Goal: Find specific page/section: Find specific page/section

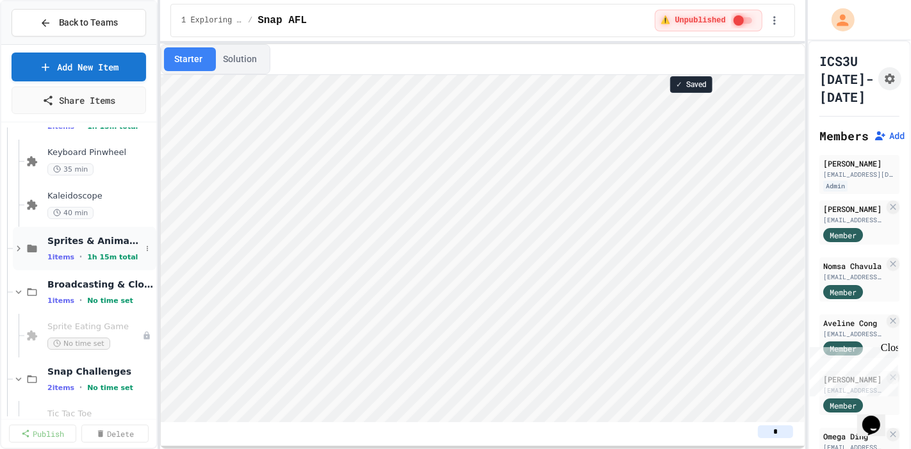
scroll to position [71, 0]
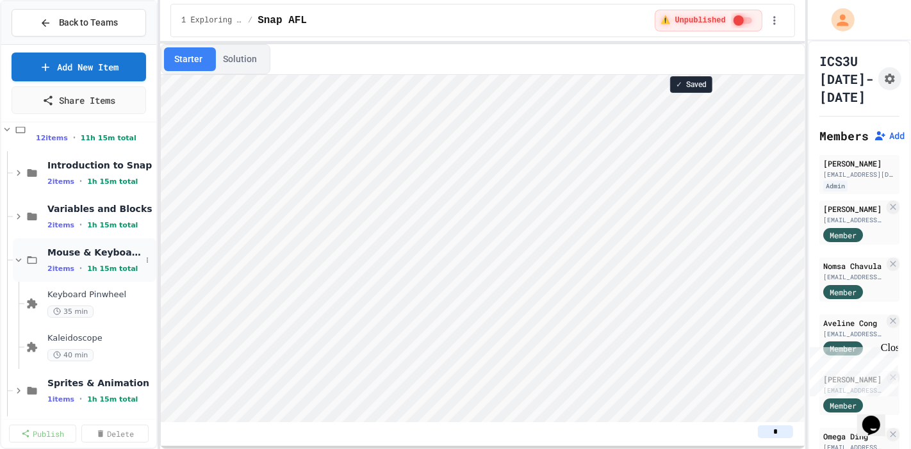
click at [26, 255] on icon at bounding box center [31, 260] width 15 height 12
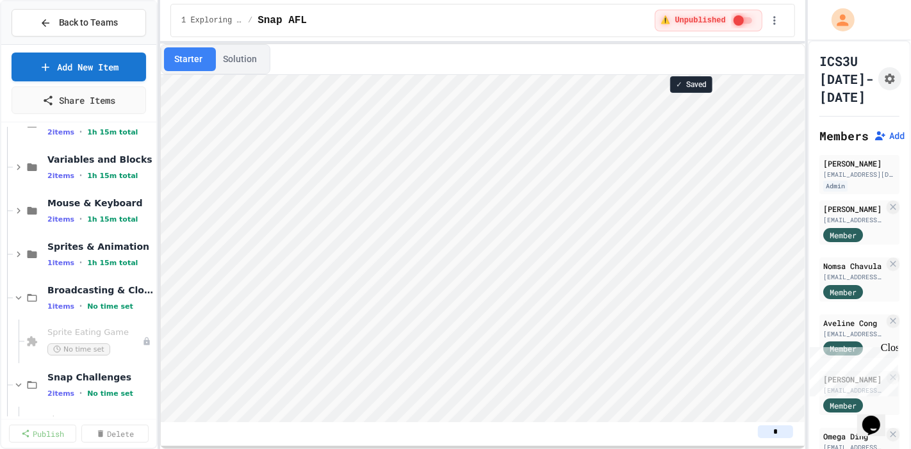
scroll to position [142, 0]
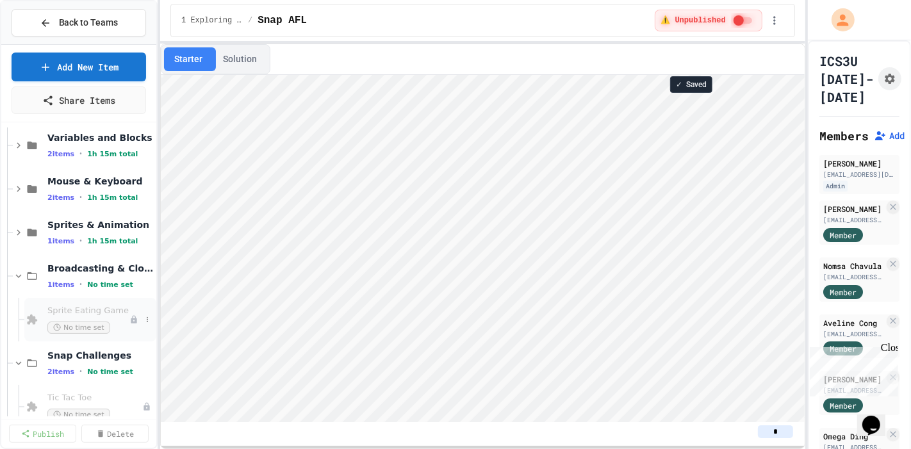
click at [69, 319] on div "Sprite Eating Game No time set" at bounding box center [88, 320] width 82 height 28
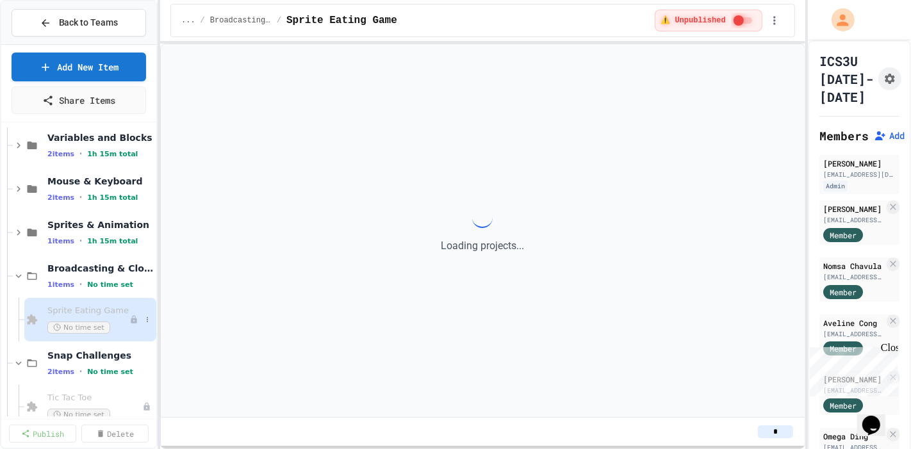
click at [77, 306] on span "Sprite Eating Game" at bounding box center [88, 311] width 82 height 11
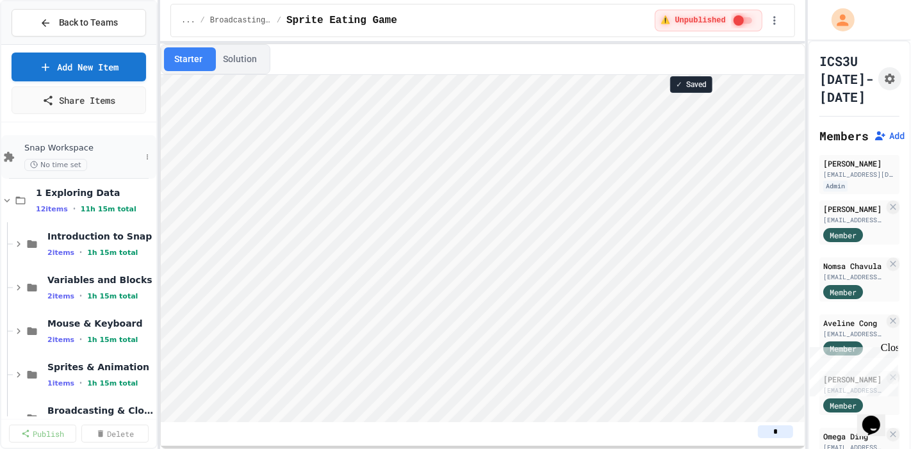
click at [86, 149] on span "Snap Workspace" at bounding box center [82, 148] width 117 height 11
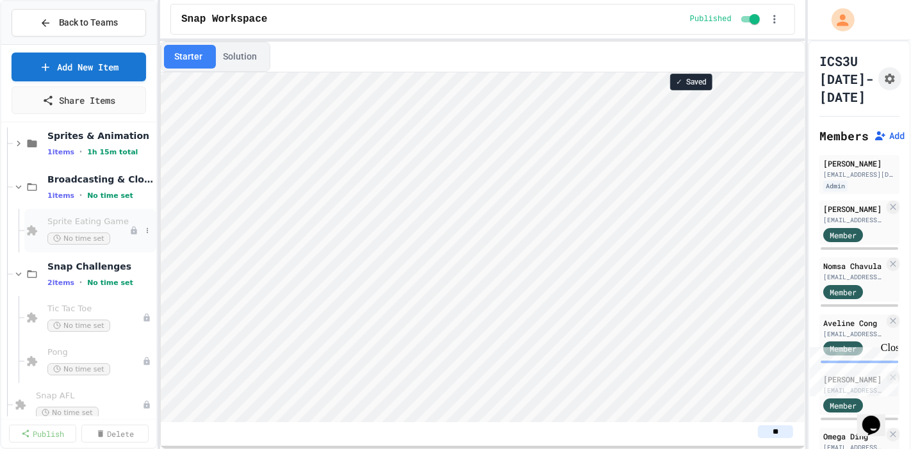
scroll to position [213, 0]
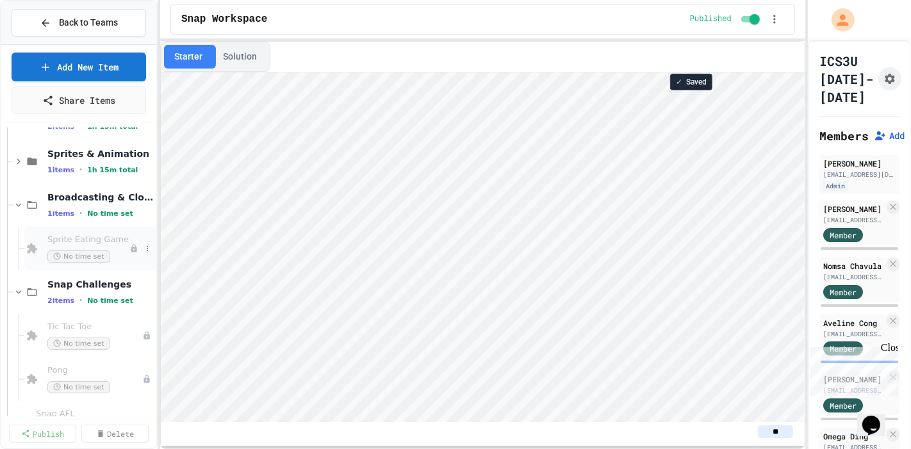
click at [101, 242] on span "Sprite Eating Game" at bounding box center [88, 239] width 82 height 11
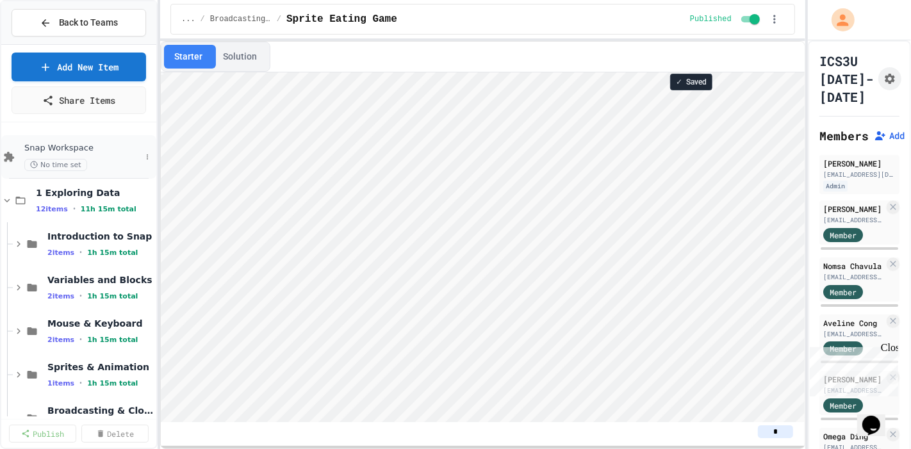
click at [68, 149] on span "Snap Workspace" at bounding box center [82, 148] width 117 height 11
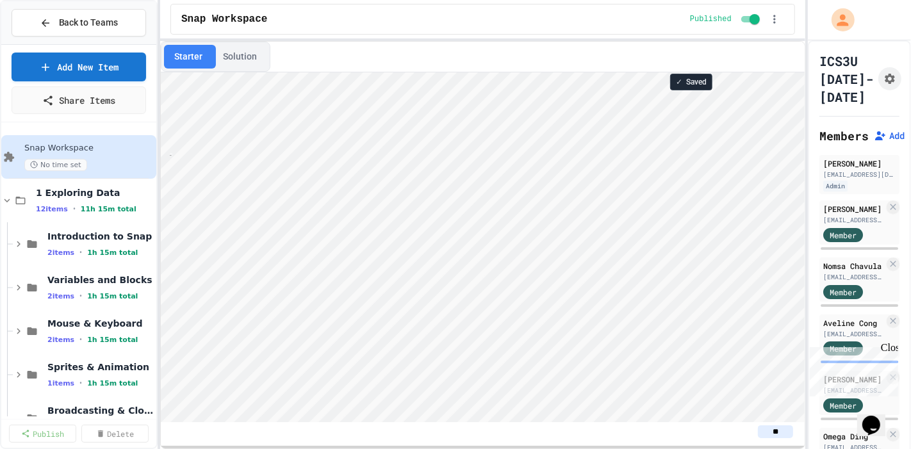
scroll to position [1, 24]
type textarea "******"
type textarea "*"
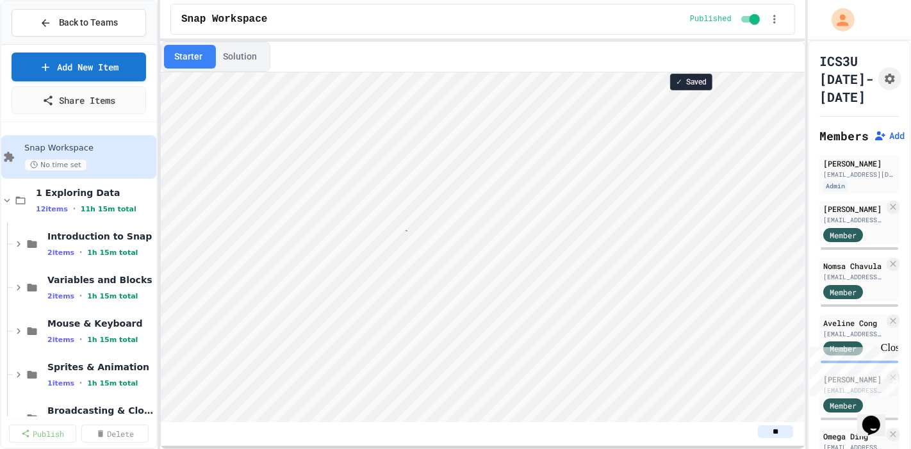
type textarea "*****"
type textarea "**"
type textarea "*"
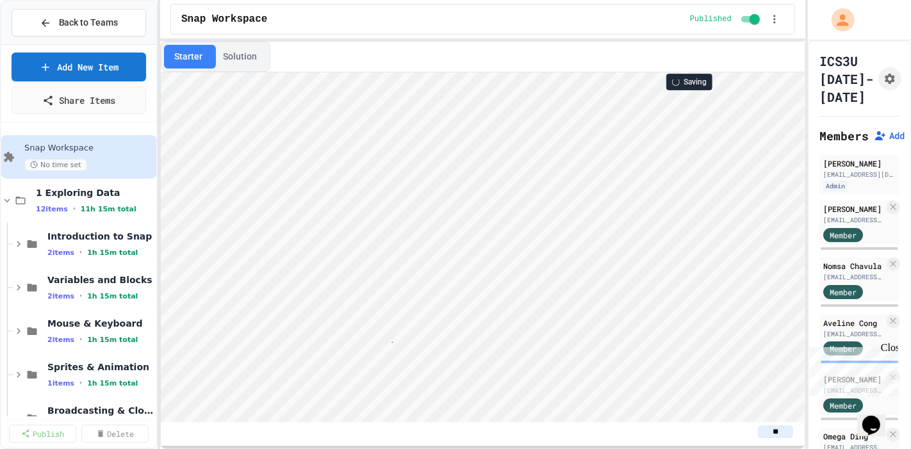
type textarea "*"
type textarea "***"
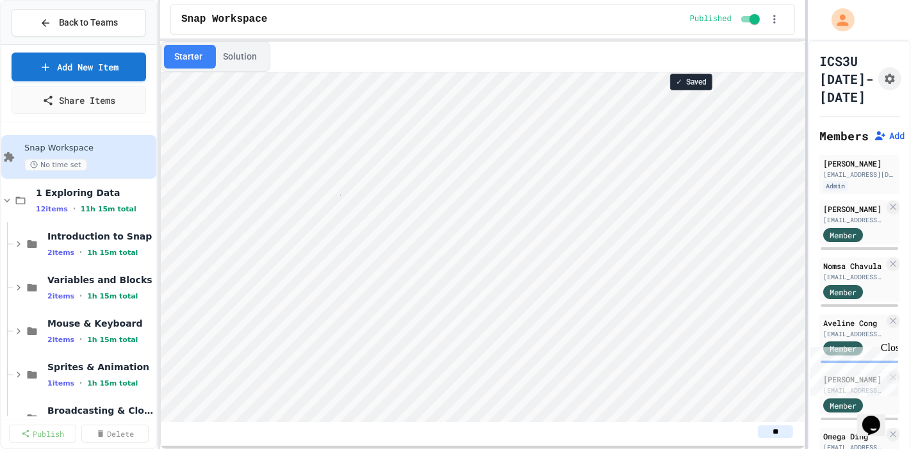
scroll to position [1, 2]
type textarea "*"
type textarea "*******"
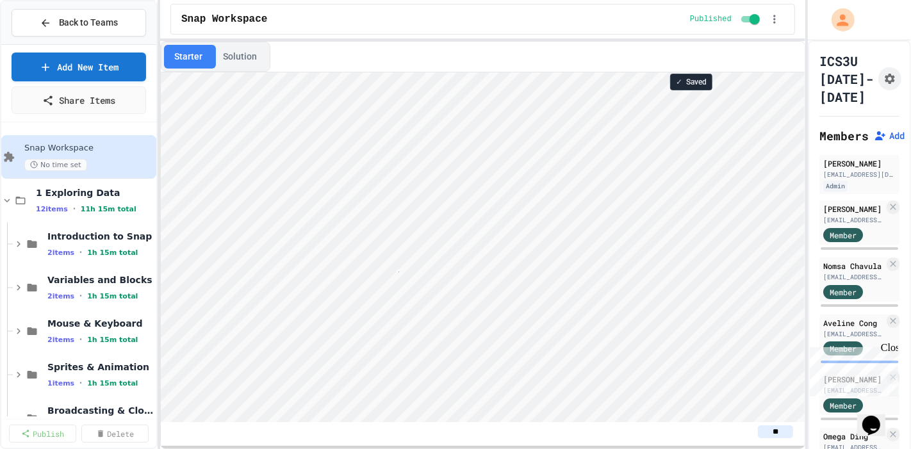
type textarea "**"
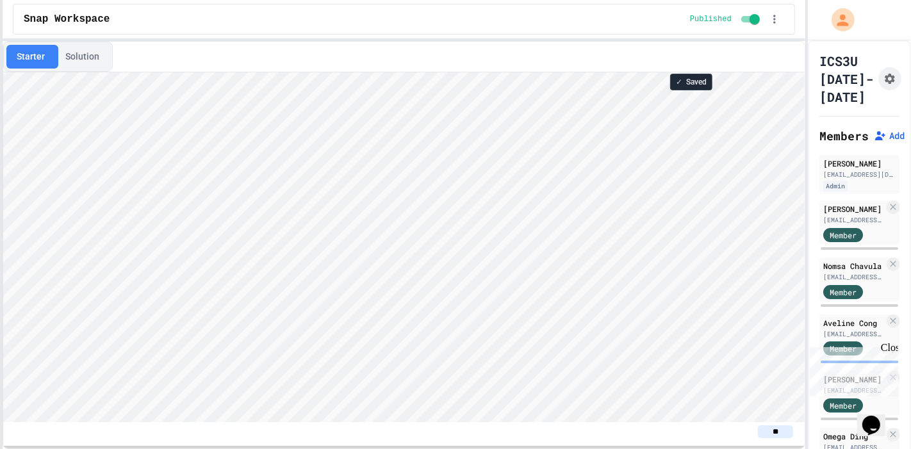
click at [0, 69] on div "Back to Teams Add New Item Share Items Snap Workspace No time set 1 Exploring D…" at bounding box center [455, 224] width 911 height 449
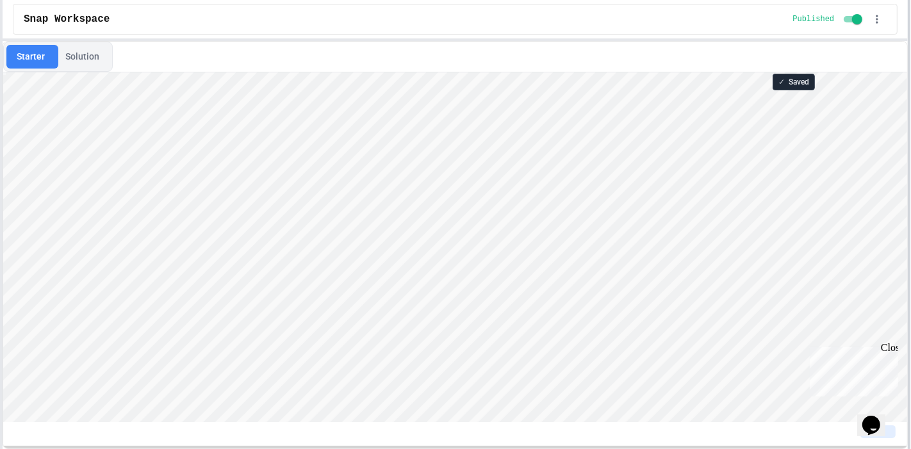
click at [910, 28] on div "Back to Teams Add New Item Share Items Snap Workspace No time set 1 Exploring D…" at bounding box center [455, 224] width 911 height 449
click at [450, 0] on html "We are updating our servers at 9:30PM EST [DATE]. [PERSON_NAME] should continue…" at bounding box center [455, 224] width 911 height 449
click at [887, 345] on div "Close" at bounding box center [888, 349] width 16 height 16
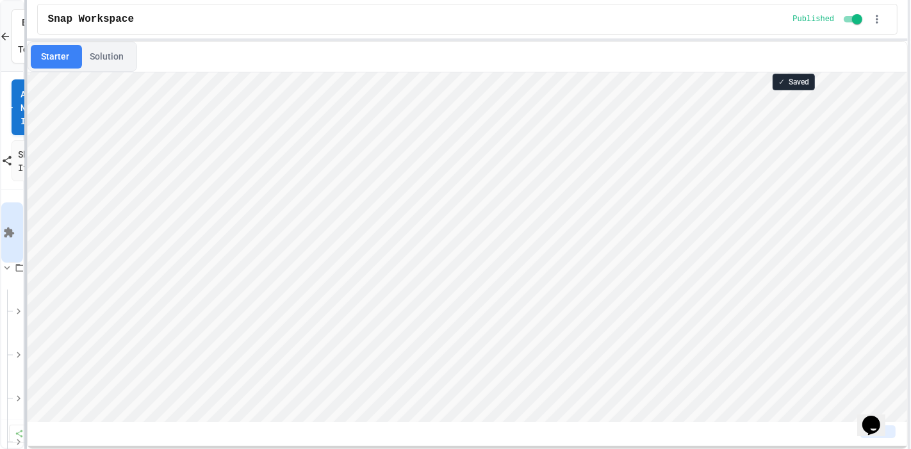
click at [24, 86] on div at bounding box center [25, 224] width 3 height 449
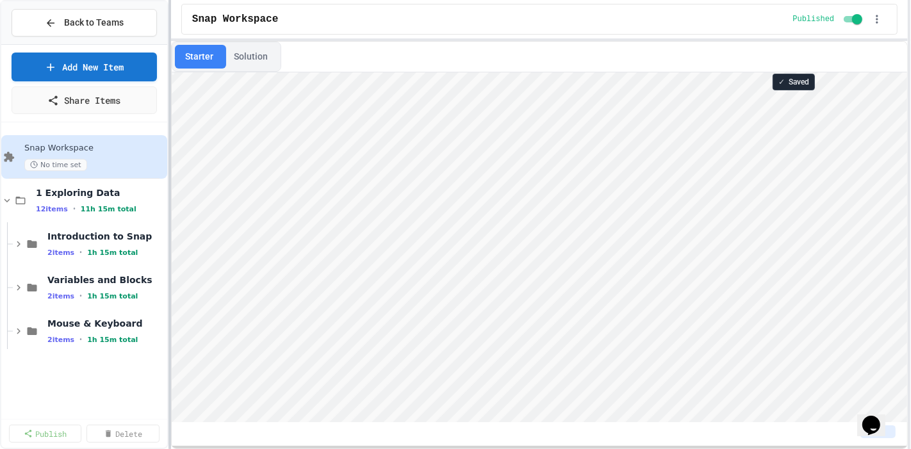
click at [171, 85] on div "Back to Teams Add New Item Share Items Snap Workspace No time set 1 Exploring D…" at bounding box center [455, 224] width 911 height 449
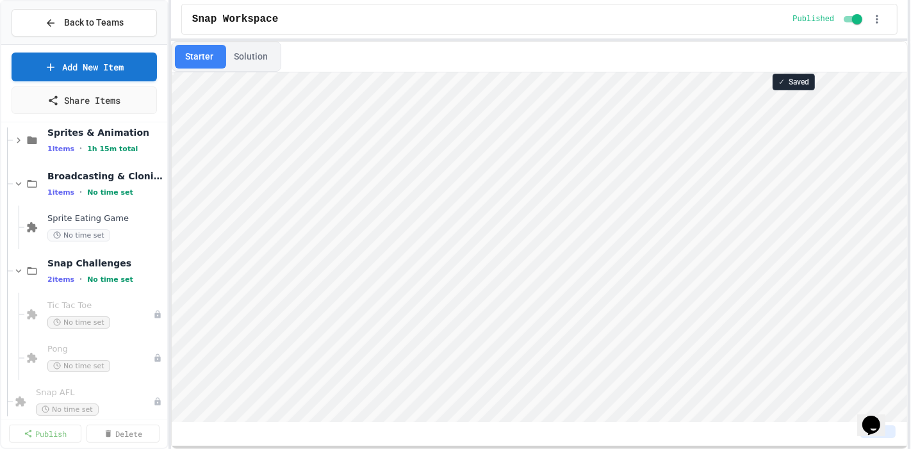
scroll to position [213, 0]
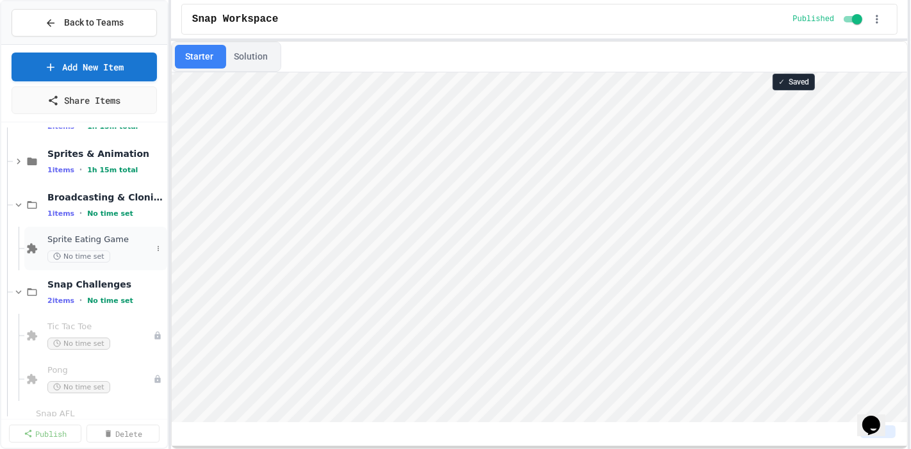
click at [99, 238] on span "Sprite Eating Game" at bounding box center [99, 239] width 104 height 11
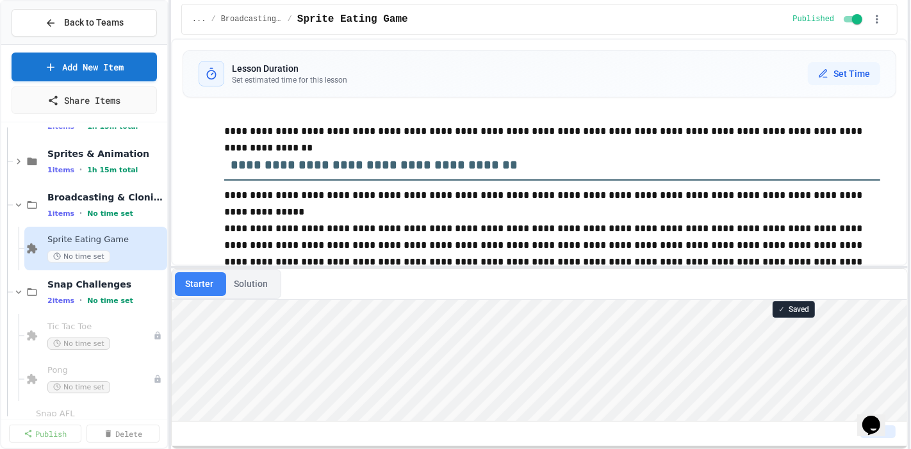
click at [340, 291] on div "**********" at bounding box center [539, 243] width 737 height 411
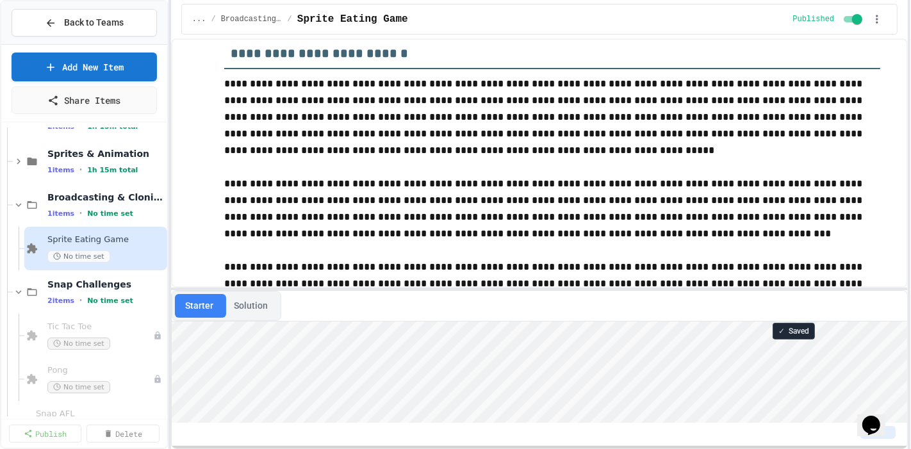
scroll to position [468, 0]
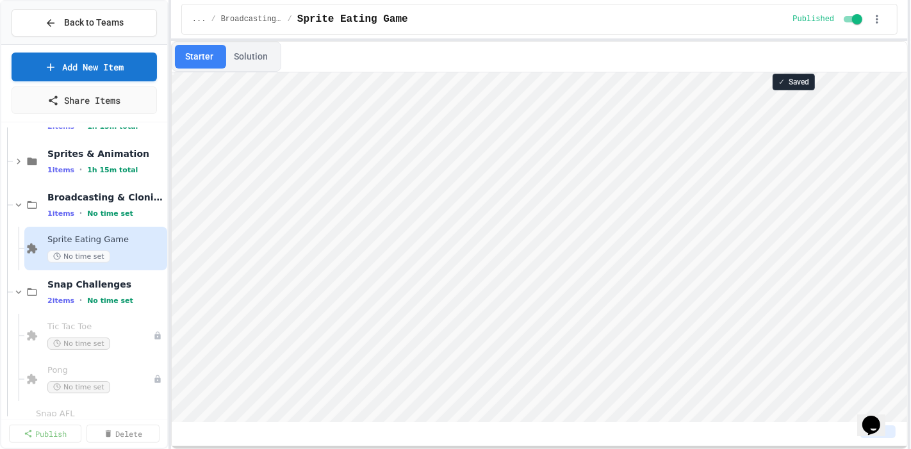
click at [518, 10] on div "**********" at bounding box center [539, 224] width 737 height 449
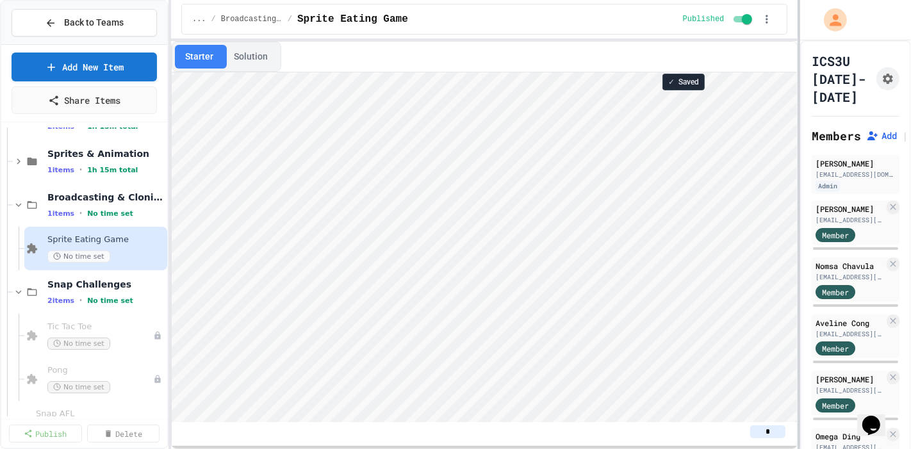
scroll to position [518, 0]
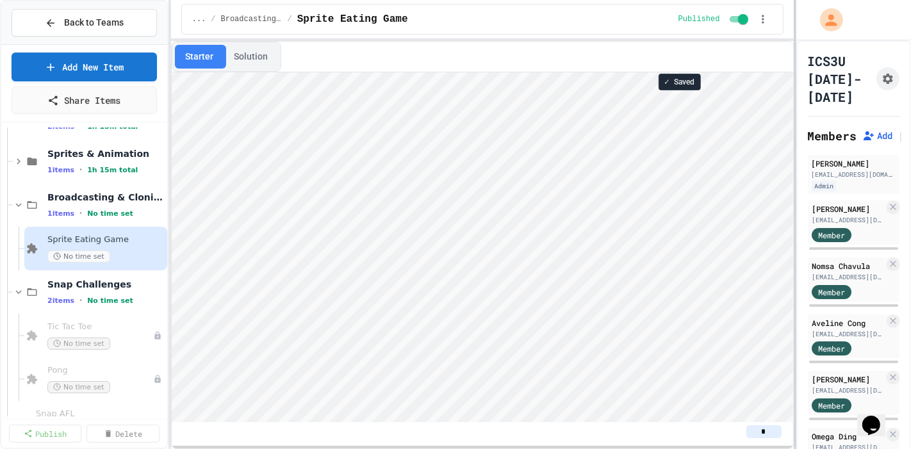
click at [794, 102] on div at bounding box center [795, 224] width 3 height 449
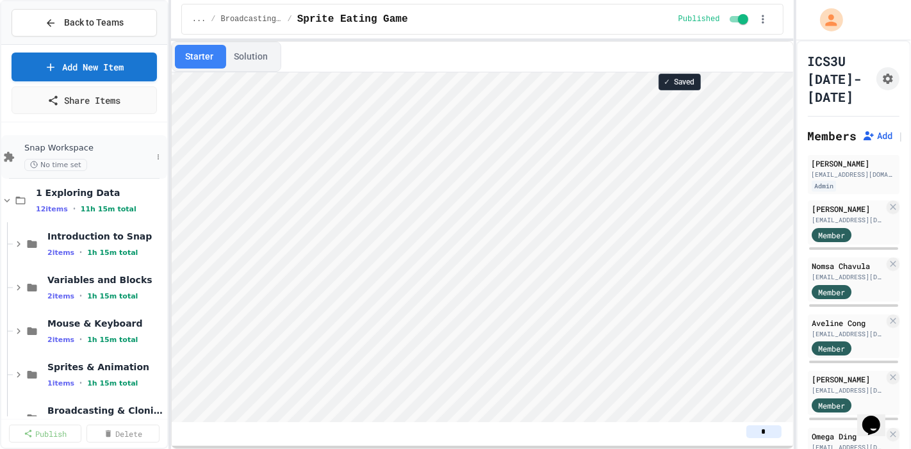
click at [91, 150] on span "Snap Workspace" at bounding box center [87, 148] width 127 height 11
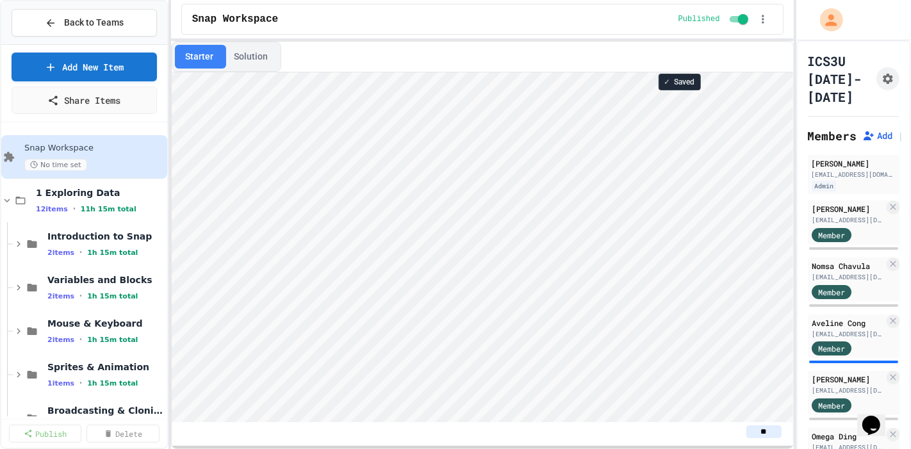
scroll to position [1, 0]
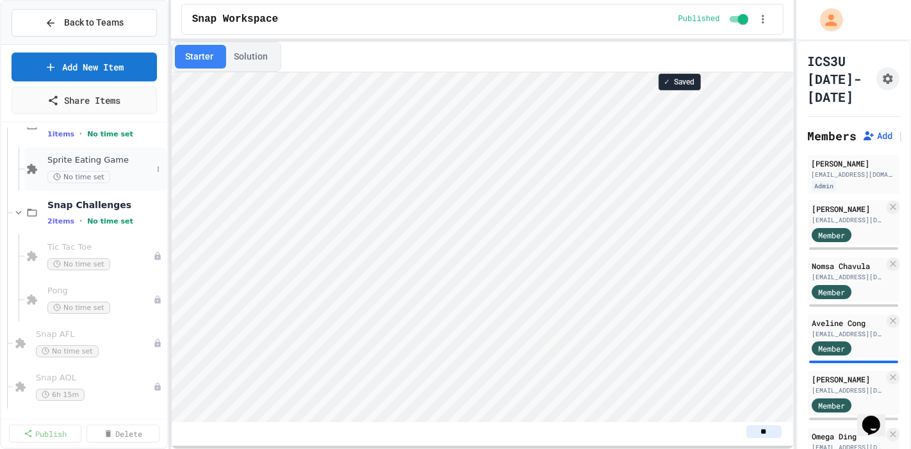
click at [97, 169] on div "Sprite Eating Game No time set" at bounding box center [99, 169] width 104 height 28
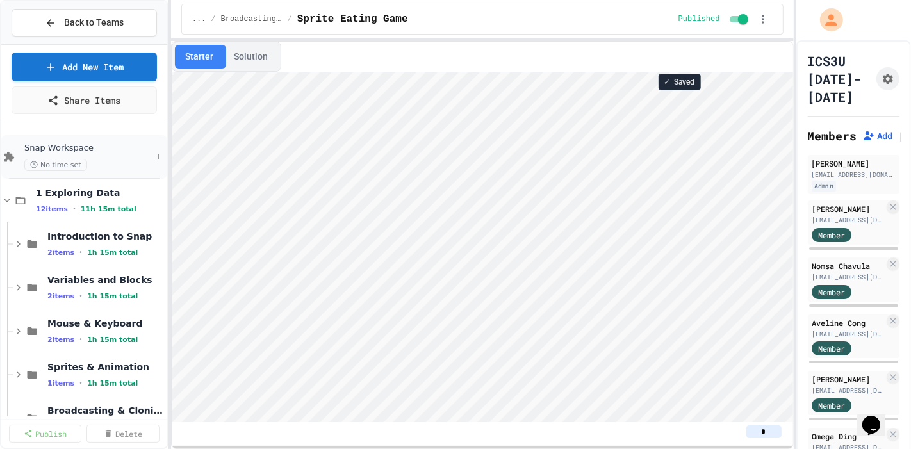
click at [79, 152] on div "Snap Workspace No time set" at bounding box center [87, 157] width 127 height 28
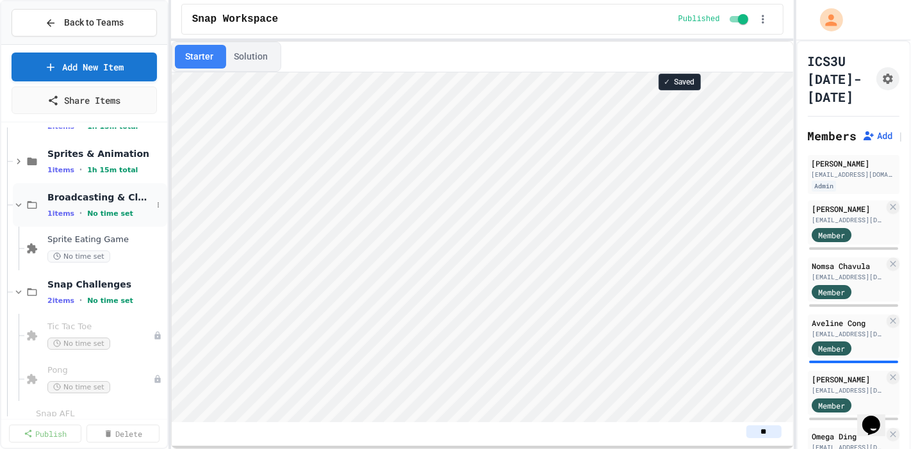
scroll to position [142, 0]
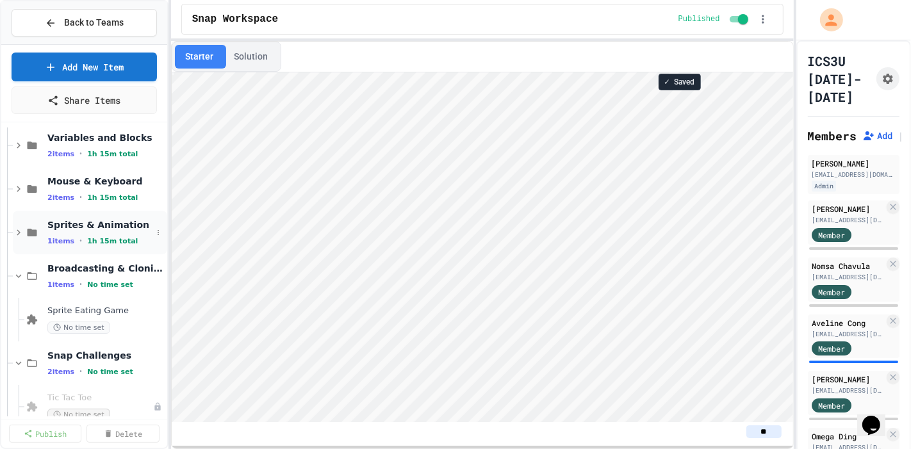
click at [98, 237] on span "1h 15m total" at bounding box center [112, 241] width 51 height 8
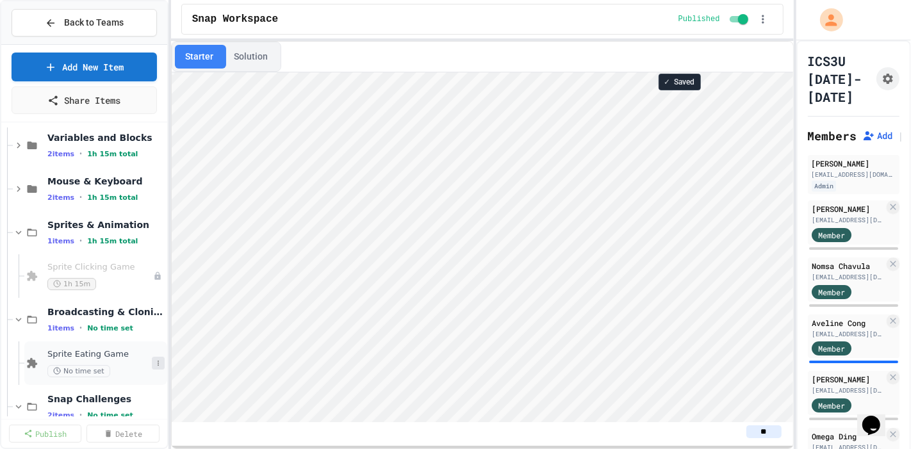
click at [154, 359] on icon at bounding box center [158, 363] width 8 height 8
click at [124, 400] on button "Unpublish" at bounding box center [121, 401] width 99 height 23
click at [154, 231] on icon at bounding box center [158, 233] width 8 height 8
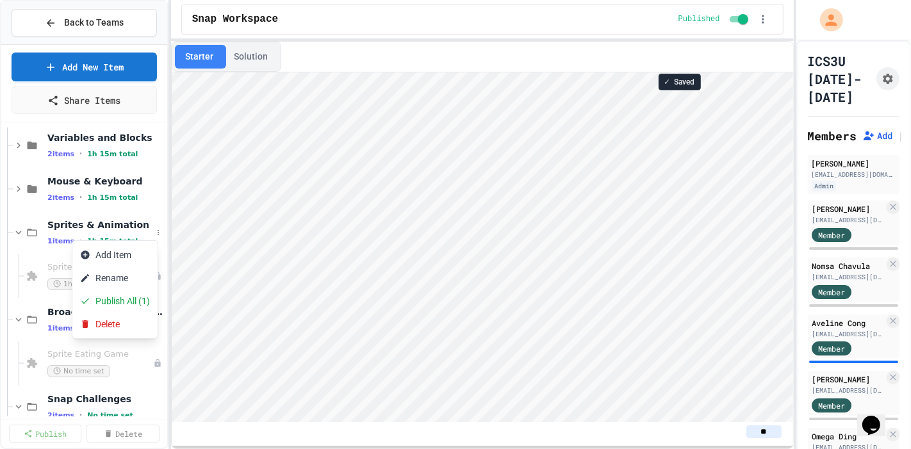
click at [151, 365] on div at bounding box center [455, 224] width 911 height 449
click at [154, 364] on icon at bounding box center [158, 363] width 8 height 8
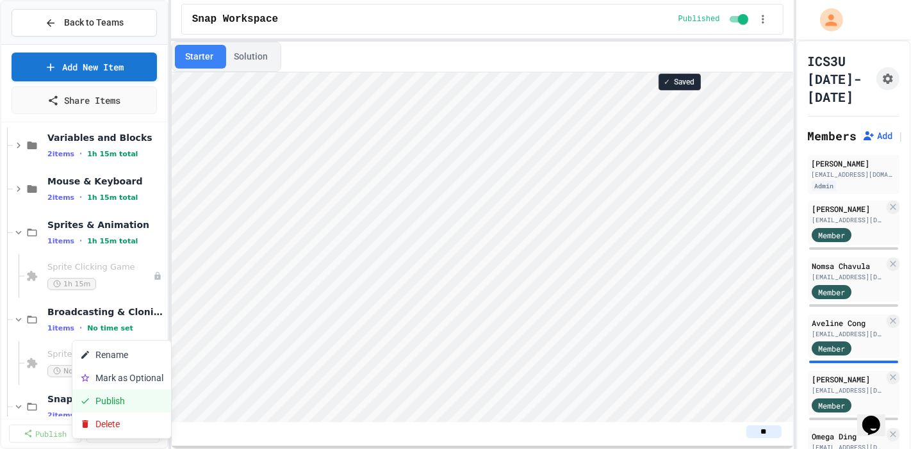
click at [125, 396] on button "Publish" at bounding box center [121, 401] width 99 height 23
click at [154, 229] on icon at bounding box center [158, 233] width 8 height 8
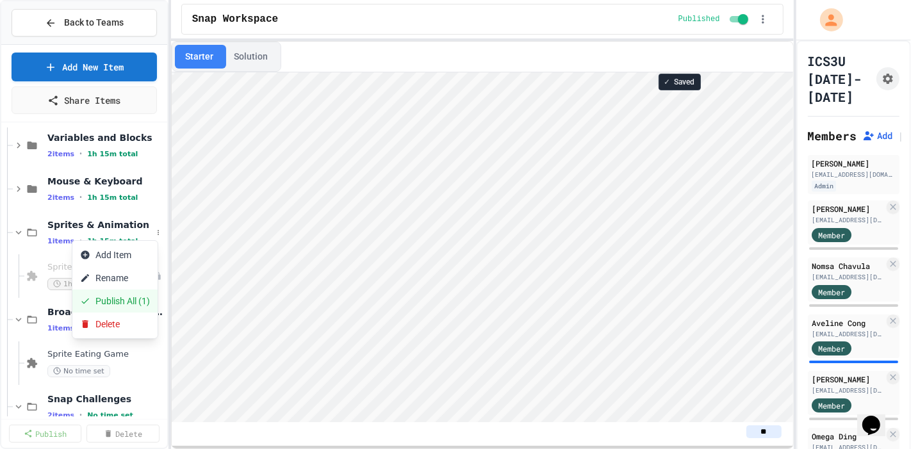
click at [131, 302] on button "Publish All (1)" at bounding box center [114, 301] width 85 height 23
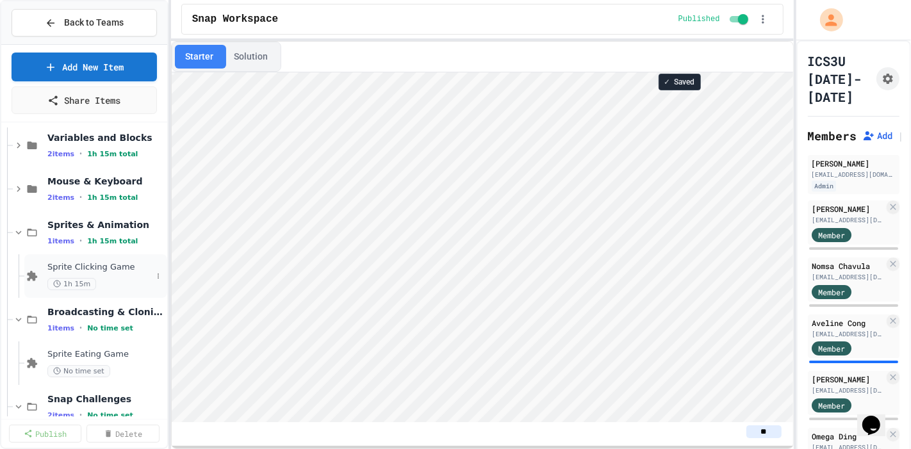
click at [108, 267] on span "Sprite Clicking Game" at bounding box center [99, 267] width 104 height 11
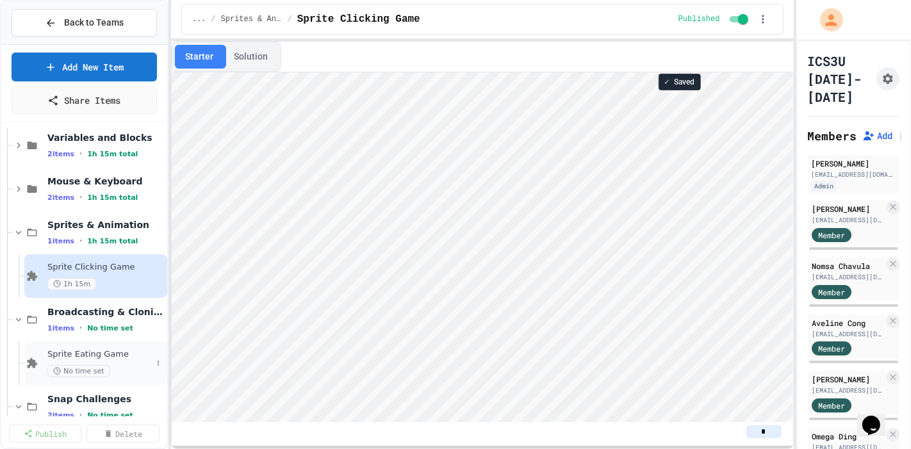
click at [103, 356] on span "Sprite Eating Game" at bounding box center [99, 354] width 104 height 11
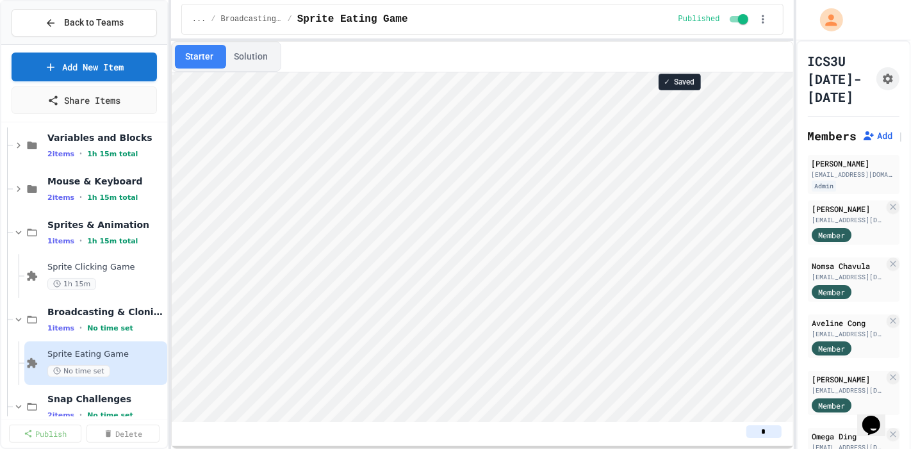
click at [248, 58] on button "Solution" at bounding box center [251, 57] width 54 height 24
type textarea "**"
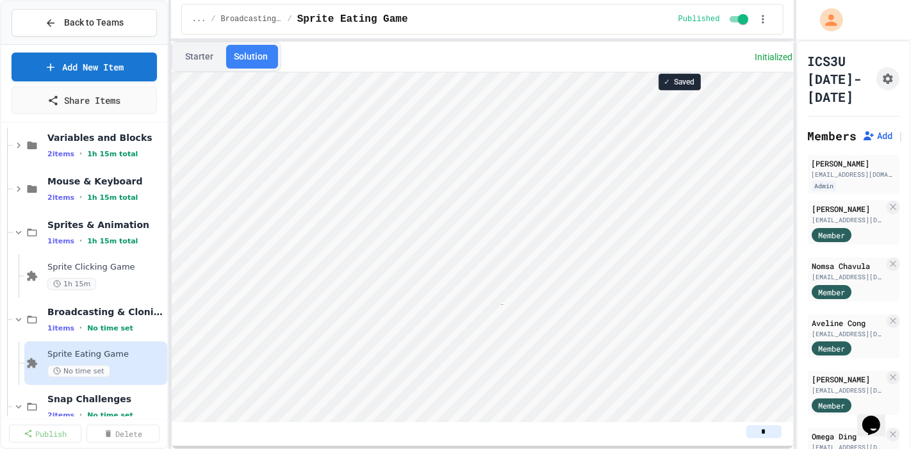
scroll to position [1, 0]
click at [213, 59] on button "Starter" at bounding box center [199, 57] width 49 height 24
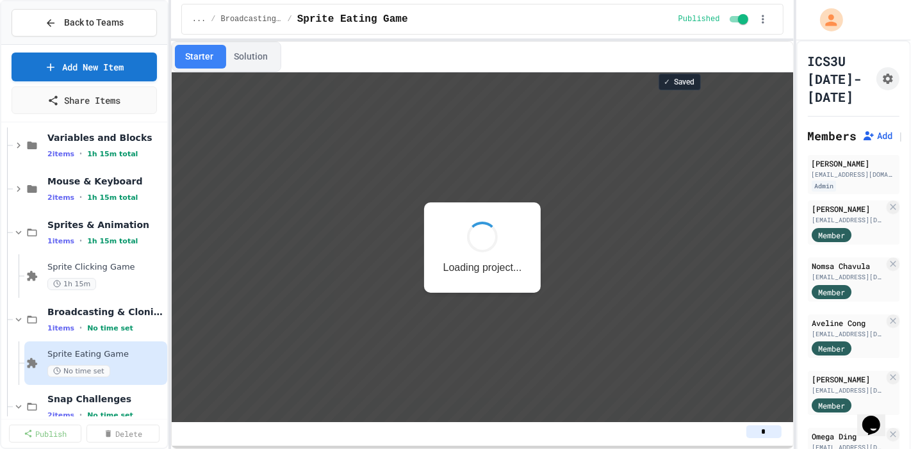
scroll to position [0, 0]
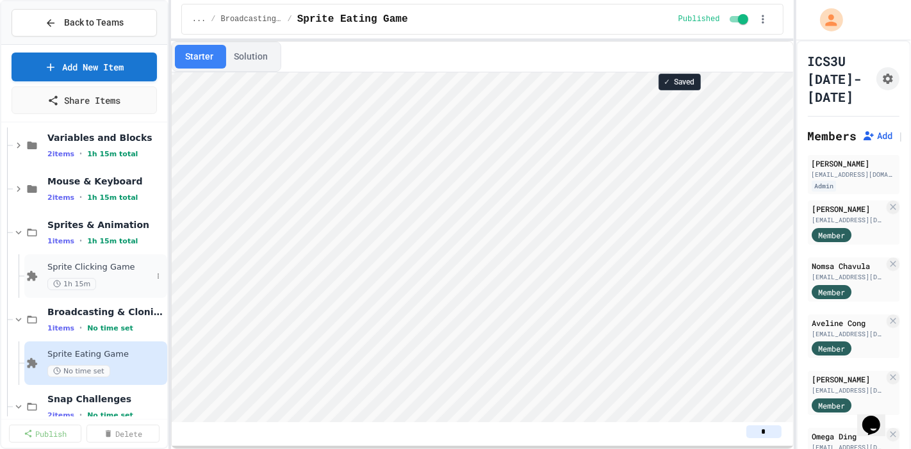
click at [96, 274] on div "Sprite Clicking Game 1h 15m" at bounding box center [99, 276] width 104 height 28
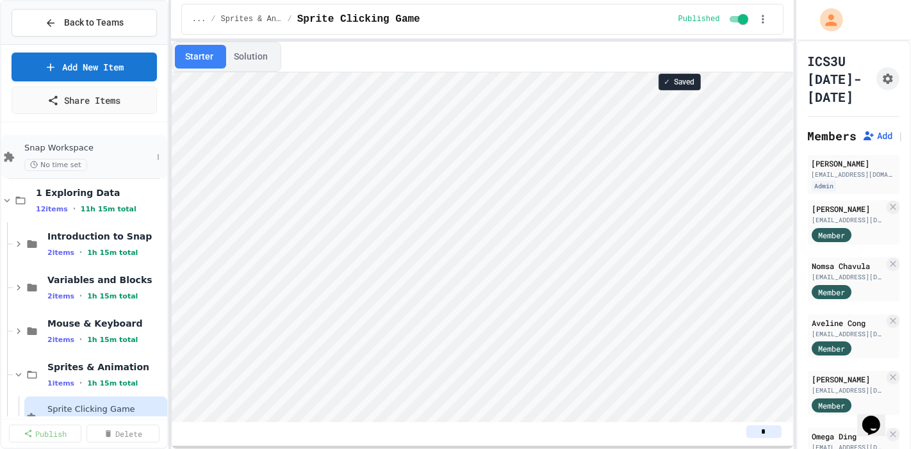
click at [92, 167] on div "No time set" at bounding box center [87, 165] width 127 height 12
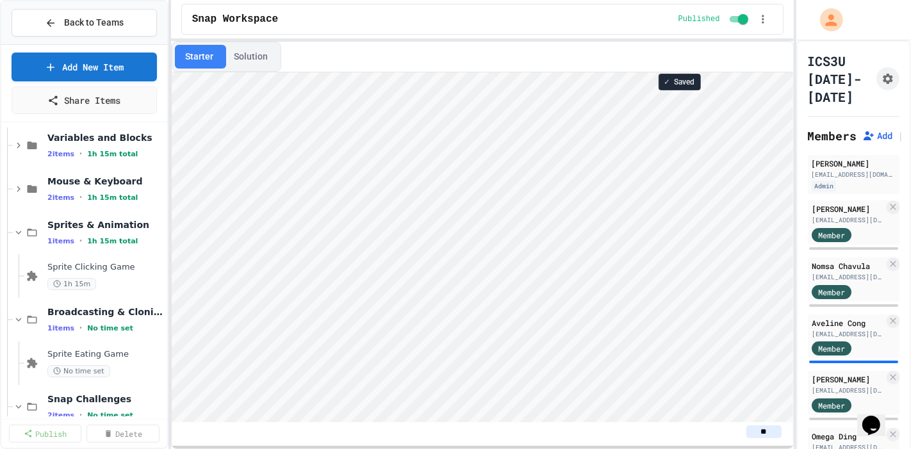
scroll to position [213, 0]
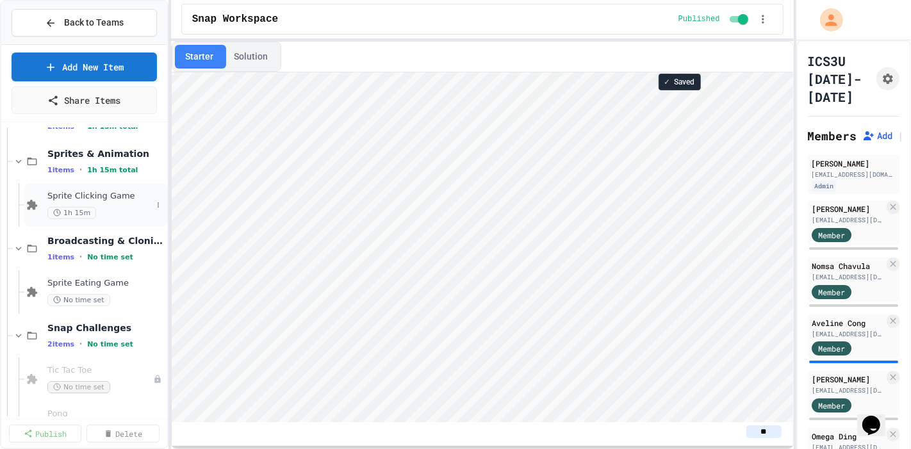
click at [101, 199] on span "Sprite Clicking Game" at bounding box center [99, 196] width 104 height 11
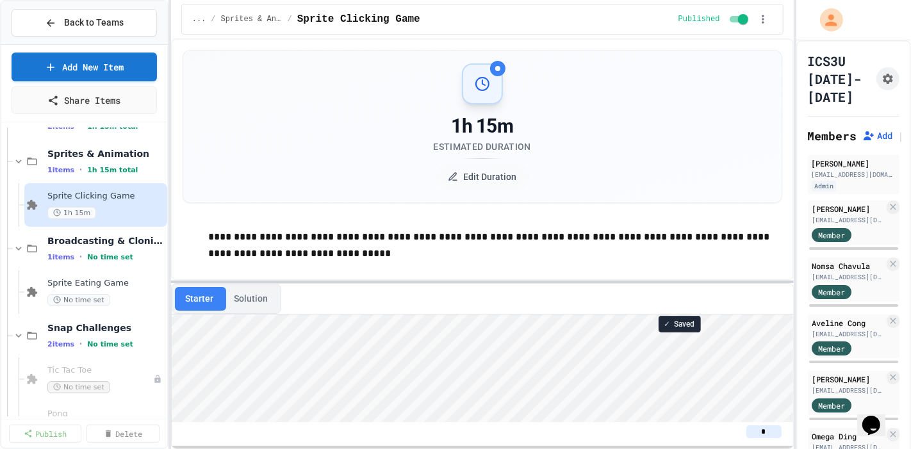
click at [457, 286] on div "**********" at bounding box center [482, 243] width 623 height 411
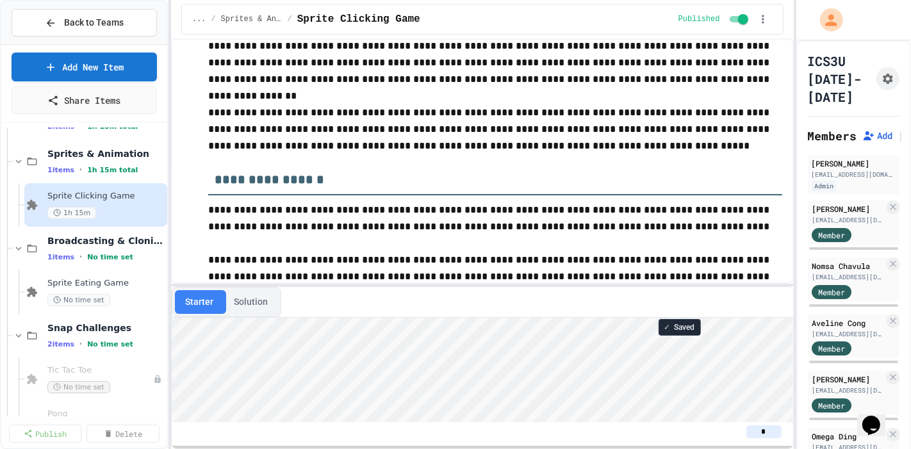
scroll to position [609, 0]
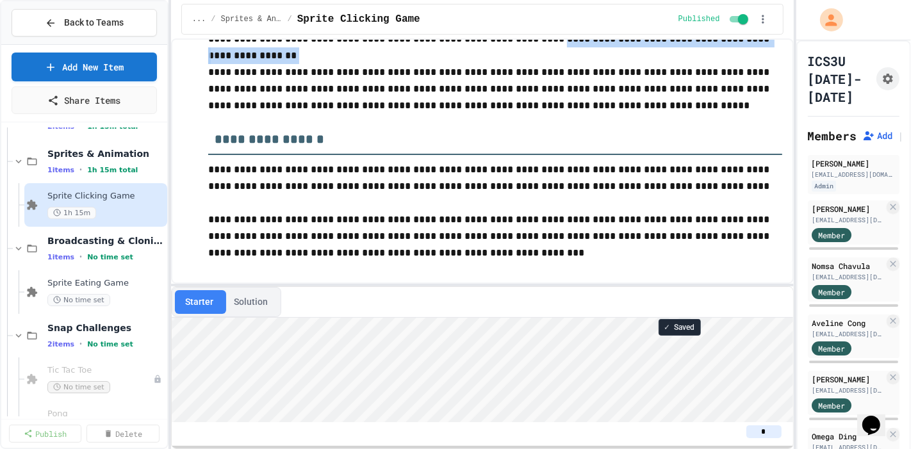
drag, startPoint x: 379, startPoint y: 288, endPoint x: 408, endPoint y: 49, distance: 240.8
click at [408, 44] on div "**********" at bounding box center [482, 243] width 623 height 411
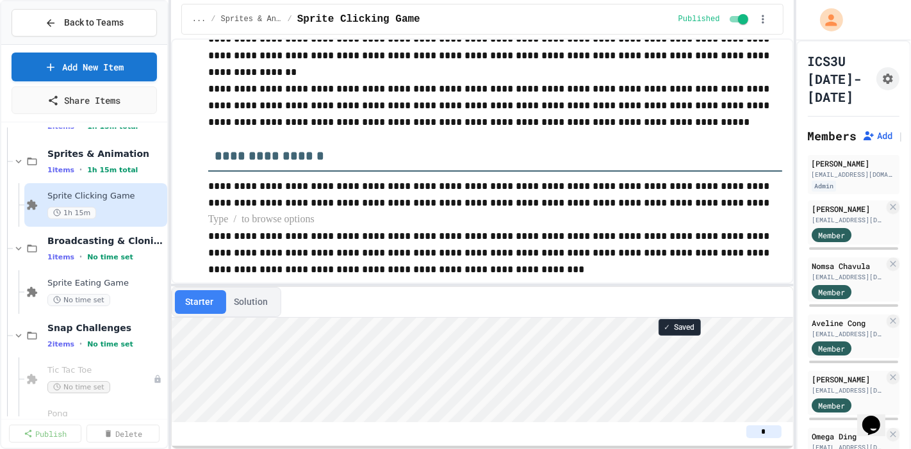
click at [463, 211] on p at bounding box center [495, 219] width 574 height 17
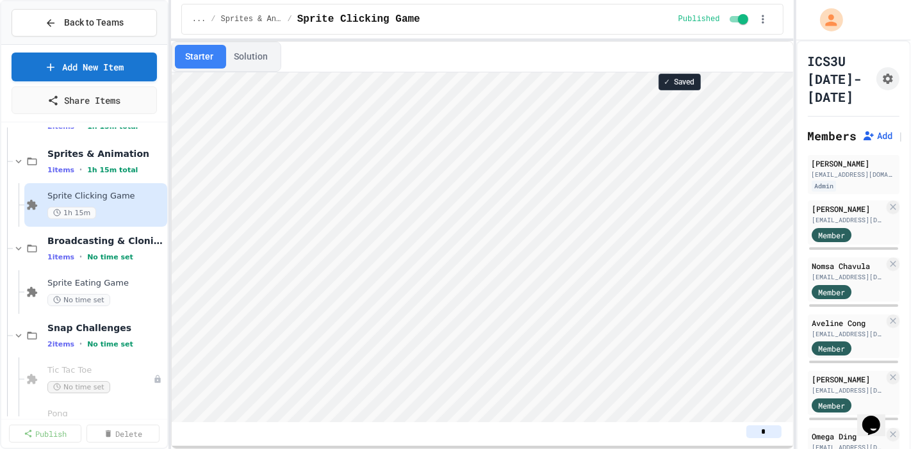
click at [447, 0] on html "**********" at bounding box center [455, 224] width 911 height 449
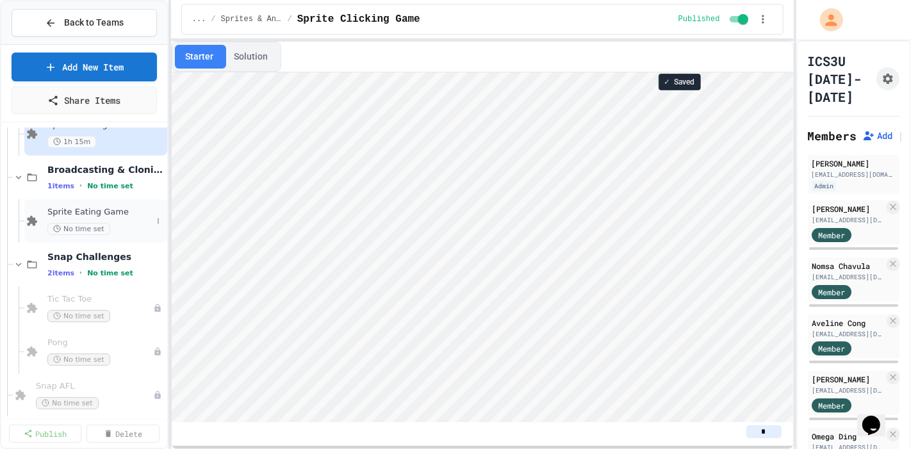
click at [92, 218] on div "Sprite Eating Game No time set" at bounding box center [99, 221] width 104 height 28
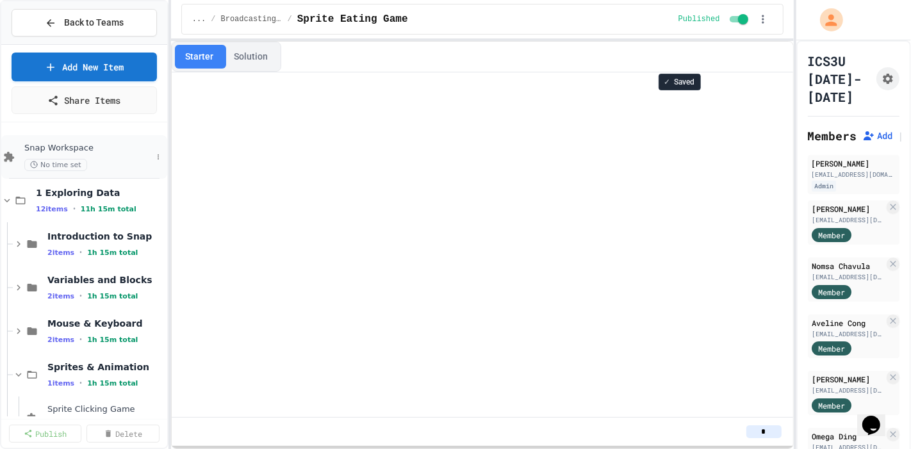
click at [102, 165] on div "No time set" at bounding box center [87, 165] width 127 height 12
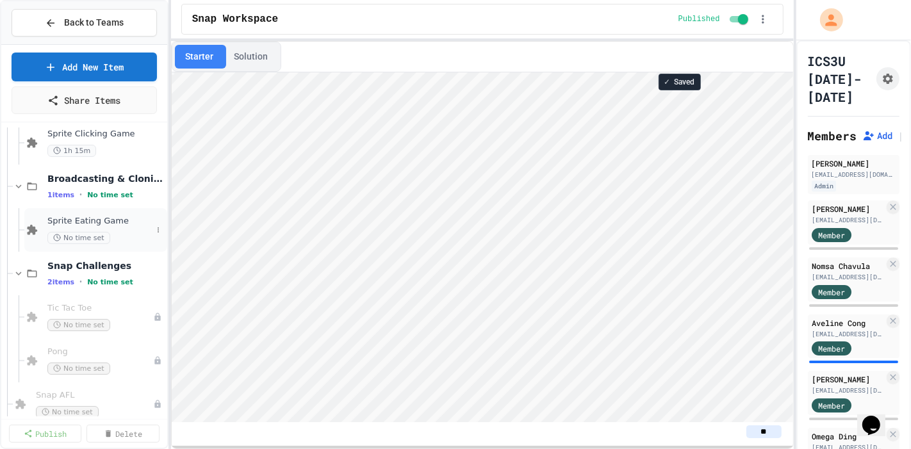
scroll to position [284, 0]
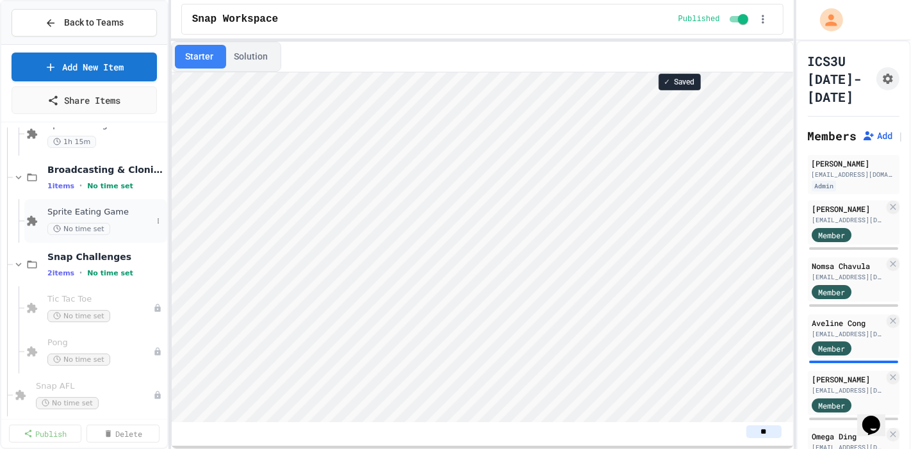
click at [110, 211] on span "Sprite Eating Game" at bounding box center [99, 212] width 104 height 11
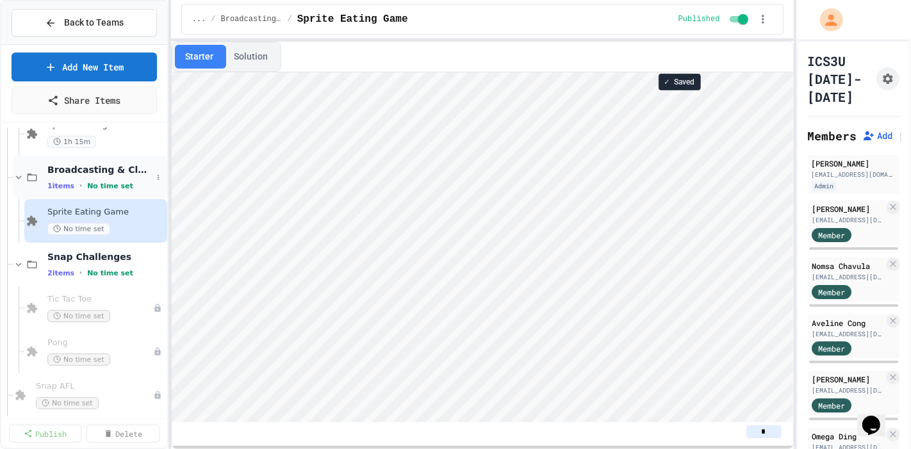
scroll to position [213, 0]
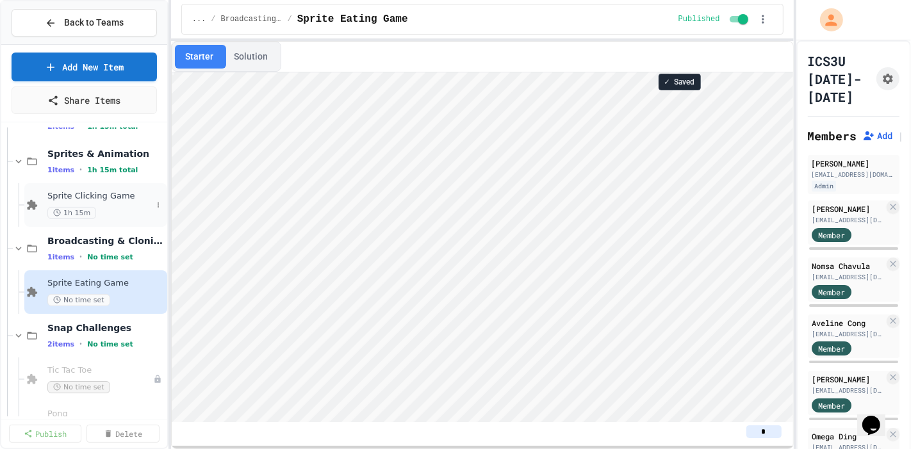
click at [104, 202] on div "Sprite Clicking Game 1h 15m" at bounding box center [99, 205] width 104 height 28
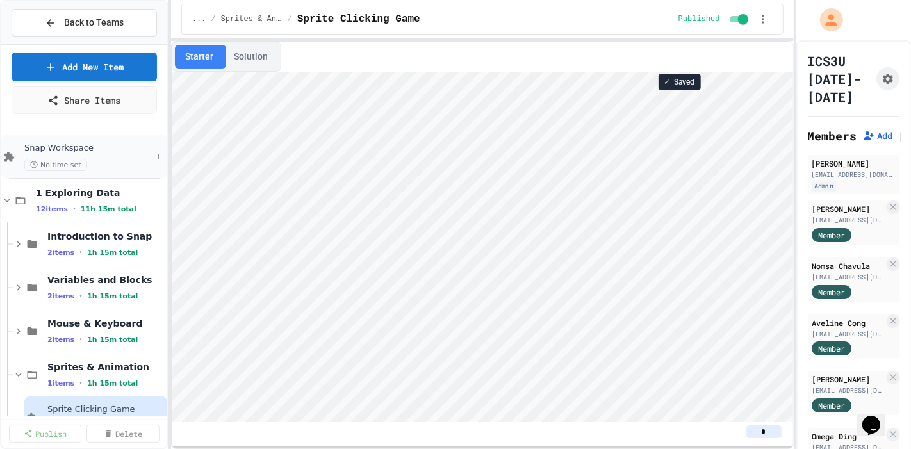
click at [95, 154] on div "Snap Workspace No time set" at bounding box center [87, 157] width 127 height 28
